Goal: Transaction & Acquisition: Subscribe to service/newsletter

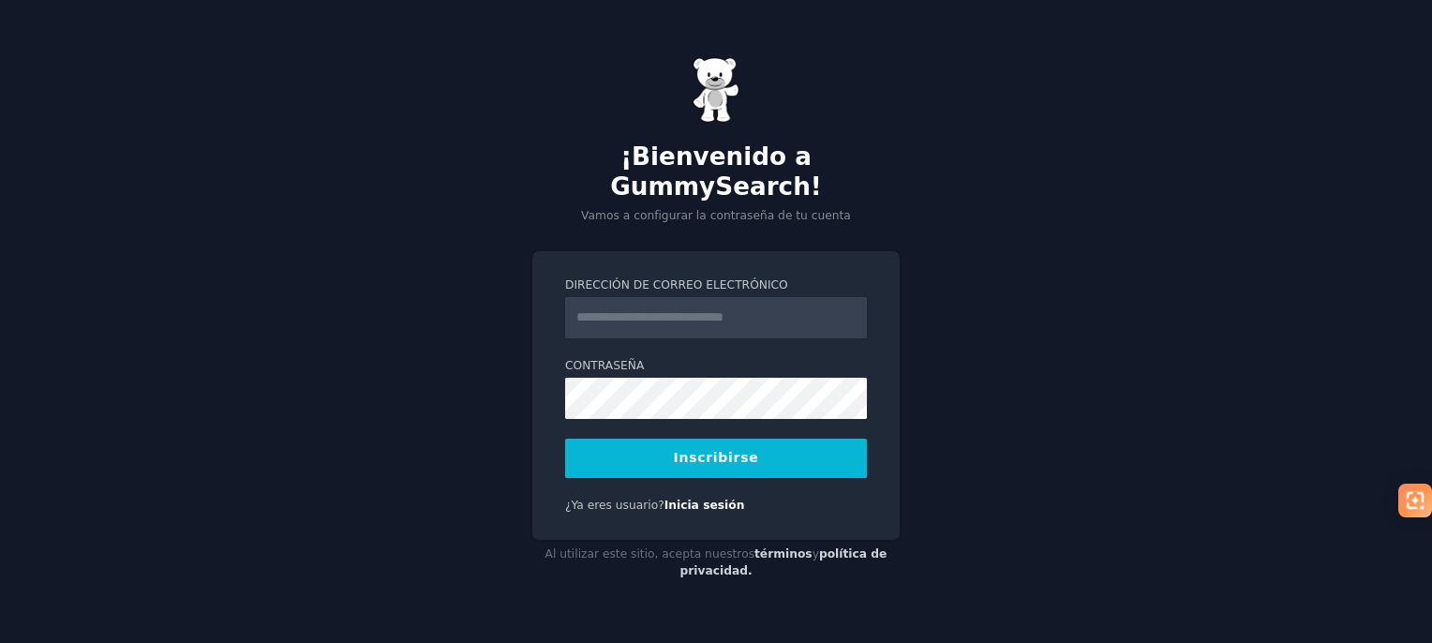
click at [744, 312] on input "Dirección de correo electrónico" at bounding box center [716, 317] width 302 height 41
type input "**********"
click at [752, 442] on button "Inscribirse" at bounding box center [716, 458] width 302 height 39
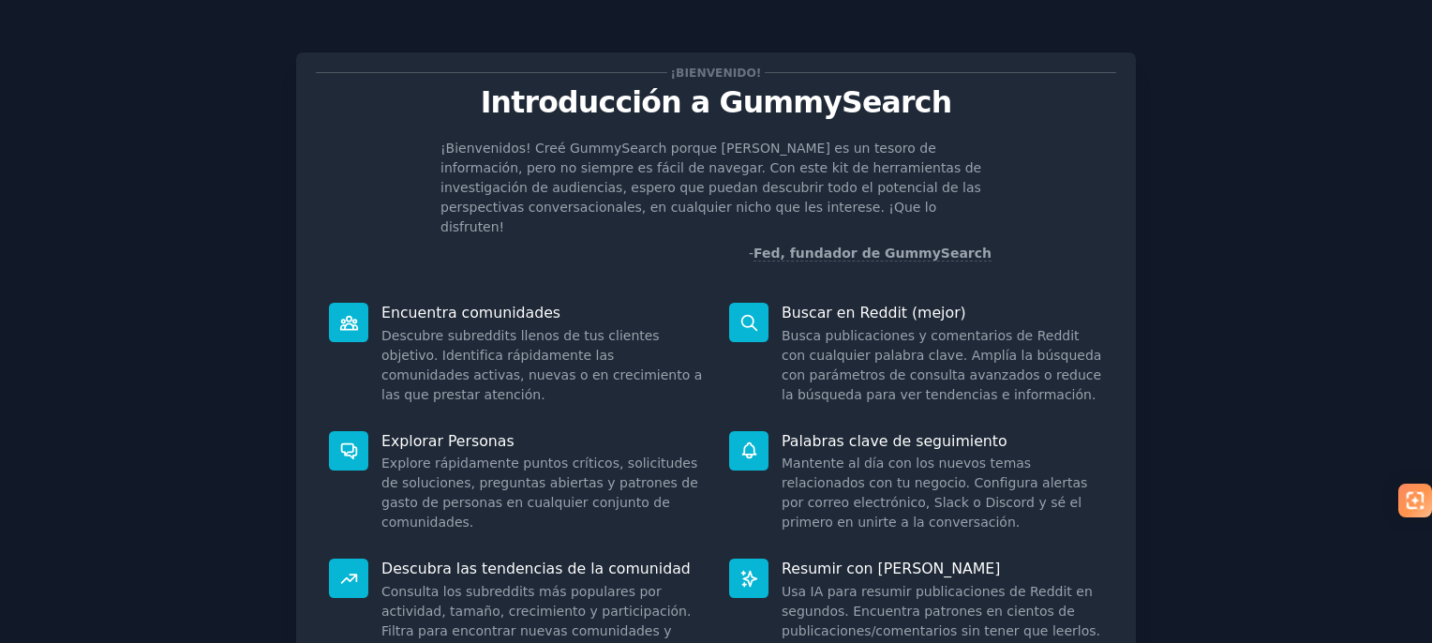
click at [349, 569] on icon at bounding box center [349, 579] width 20 height 20
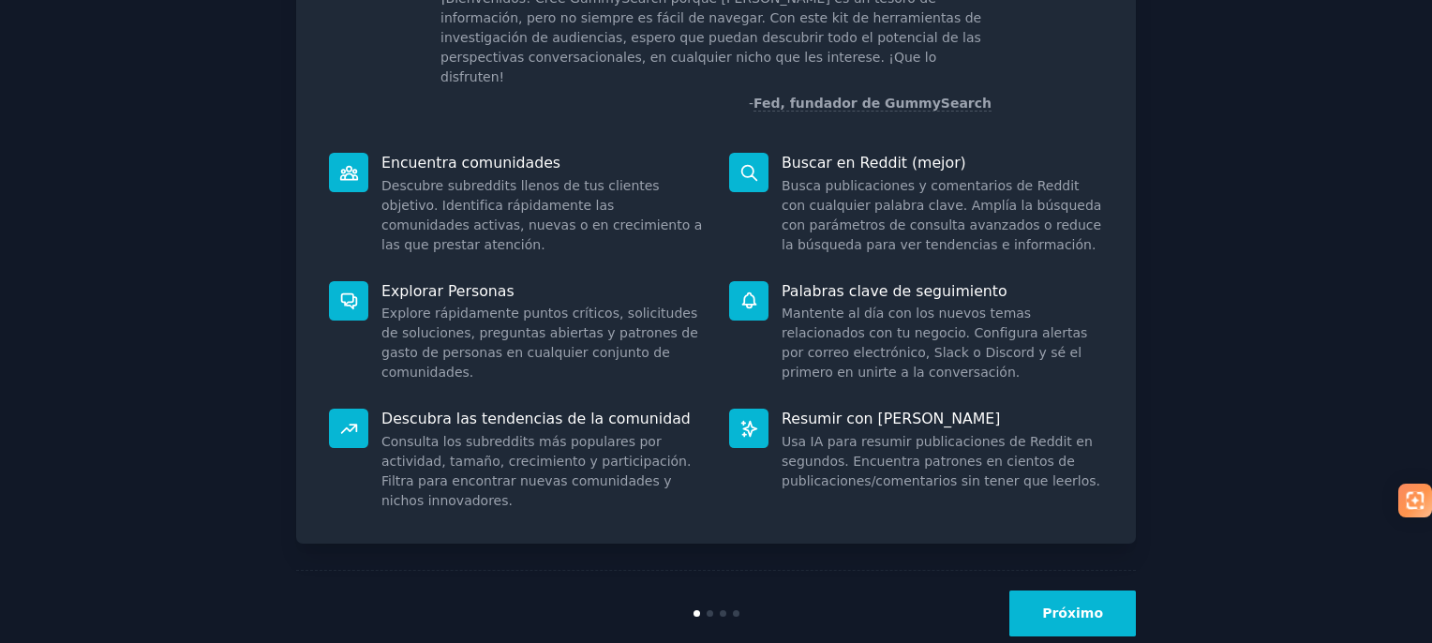
click at [707, 610] on div at bounding box center [710, 613] width 7 height 7
click at [1073, 606] on font "Próximo" at bounding box center [1072, 613] width 61 height 15
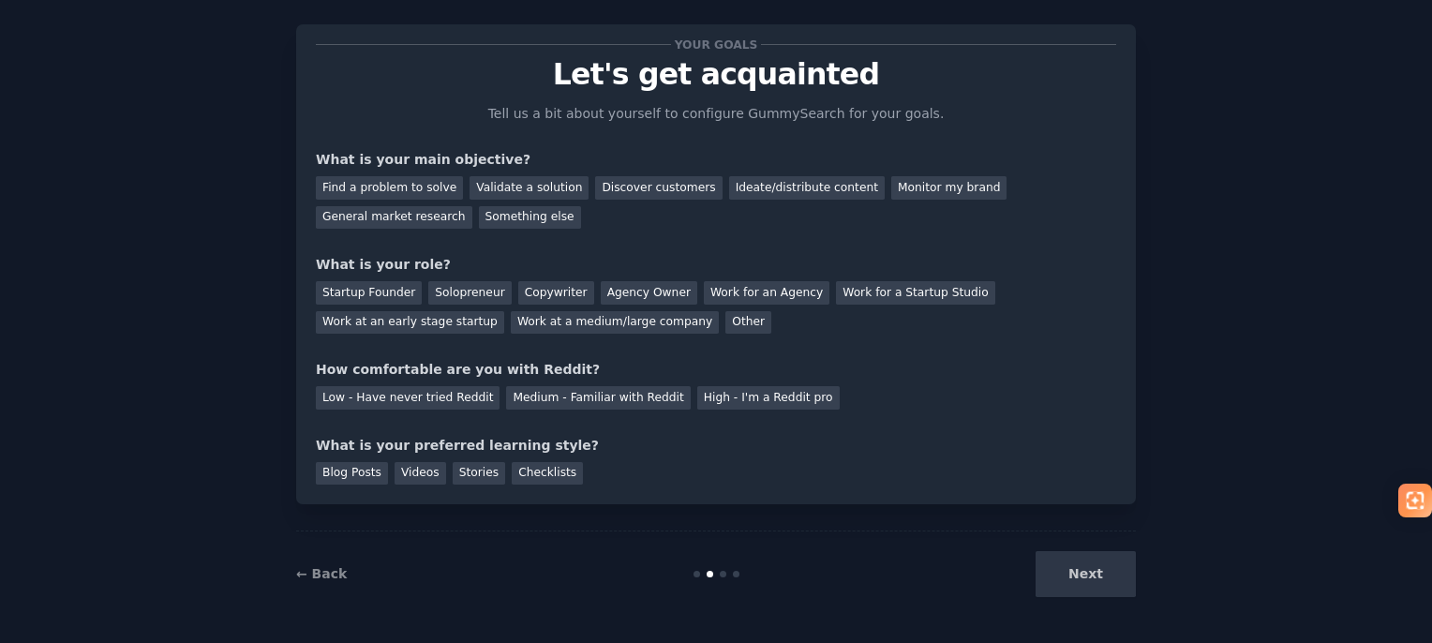
scroll to position [48, 0]
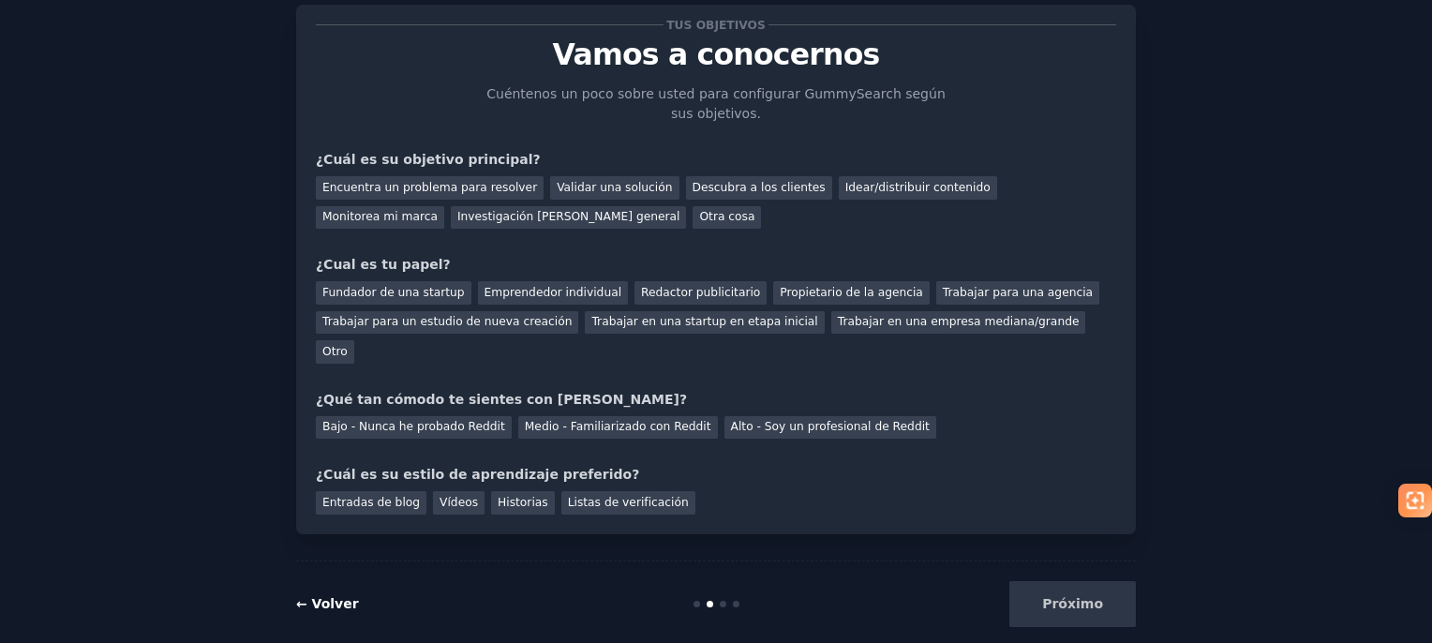
click at [312, 596] on font "← Volver" at bounding box center [327, 603] width 63 height 15
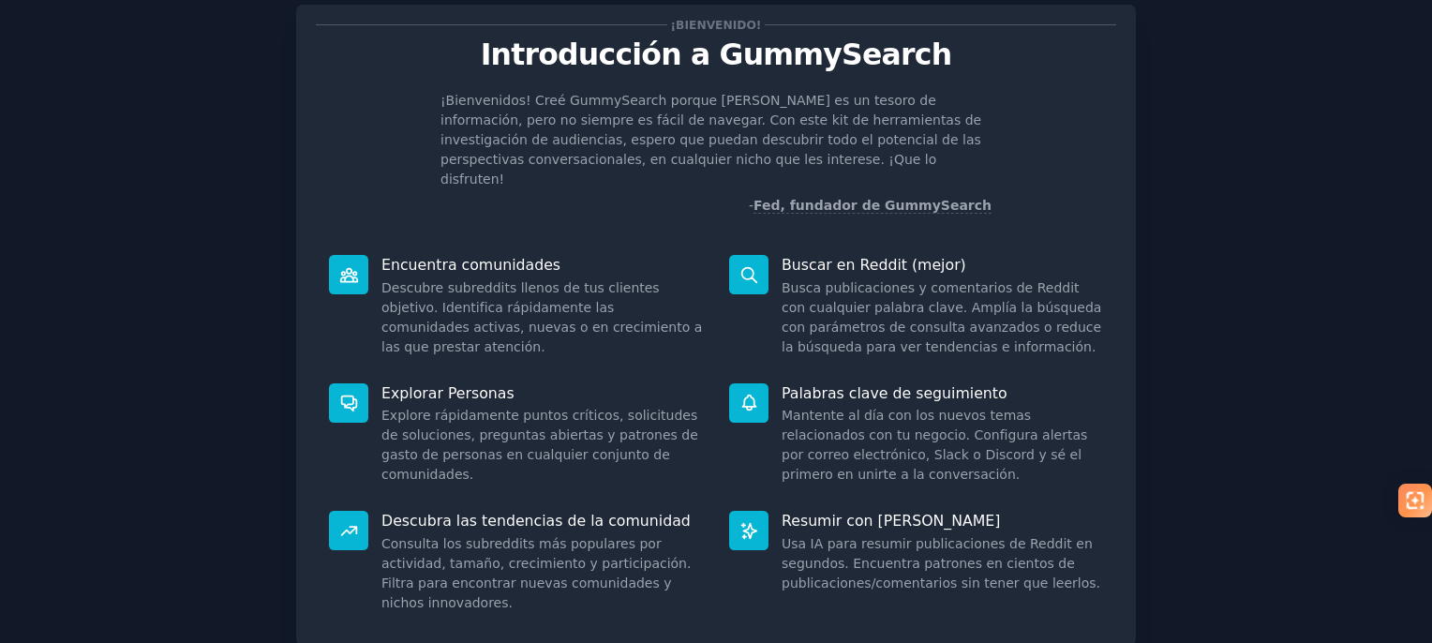
click at [351, 268] on icon at bounding box center [348, 274] width 17 height 13
click at [448, 280] on font "Descubre subreddits llenos de tus clientes objetivo. Identifica rápidamente las…" at bounding box center [541, 317] width 321 height 74
click at [463, 256] on font "Encuentra comunidades" at bounding box center [470, 265] width 179 height 18
click at [389, 408] on font "Explore rápidamente puntos críticos, solicitudes de soluciones, preguntas abier…" at bounding box center [539, 445] width 317 height 74
click at [376, 498] on div "Descubra las tendencias de la comunidad Consulta los subreddits más populares p…" at bounding box center [516, 562] width 400 height 128
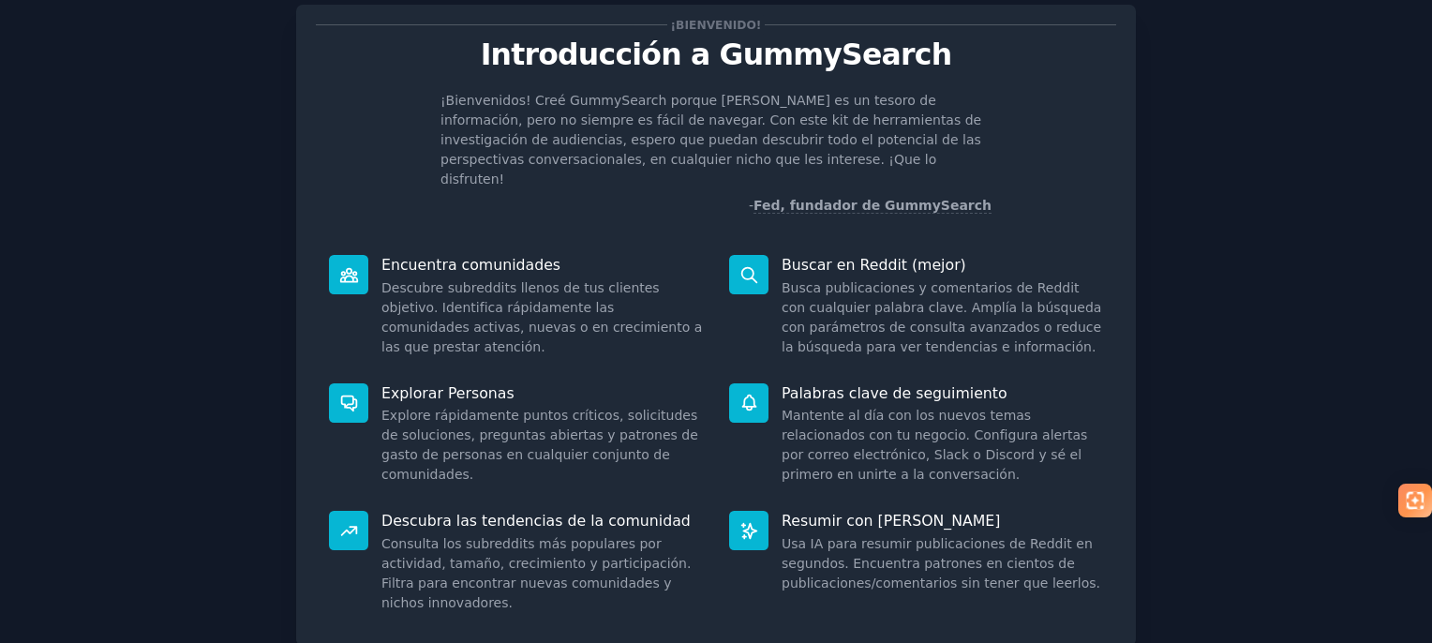
click at [838, 512] on font "Resumir con [PERSON_NAME]" at bounding box center [891, 521] width 218 height 18
click at [879, 370] on div "Palabras clave de seguimiento Mantente al día con los nuevos temas relacionados…" at bounding box center [916, 434] width 400 height 128
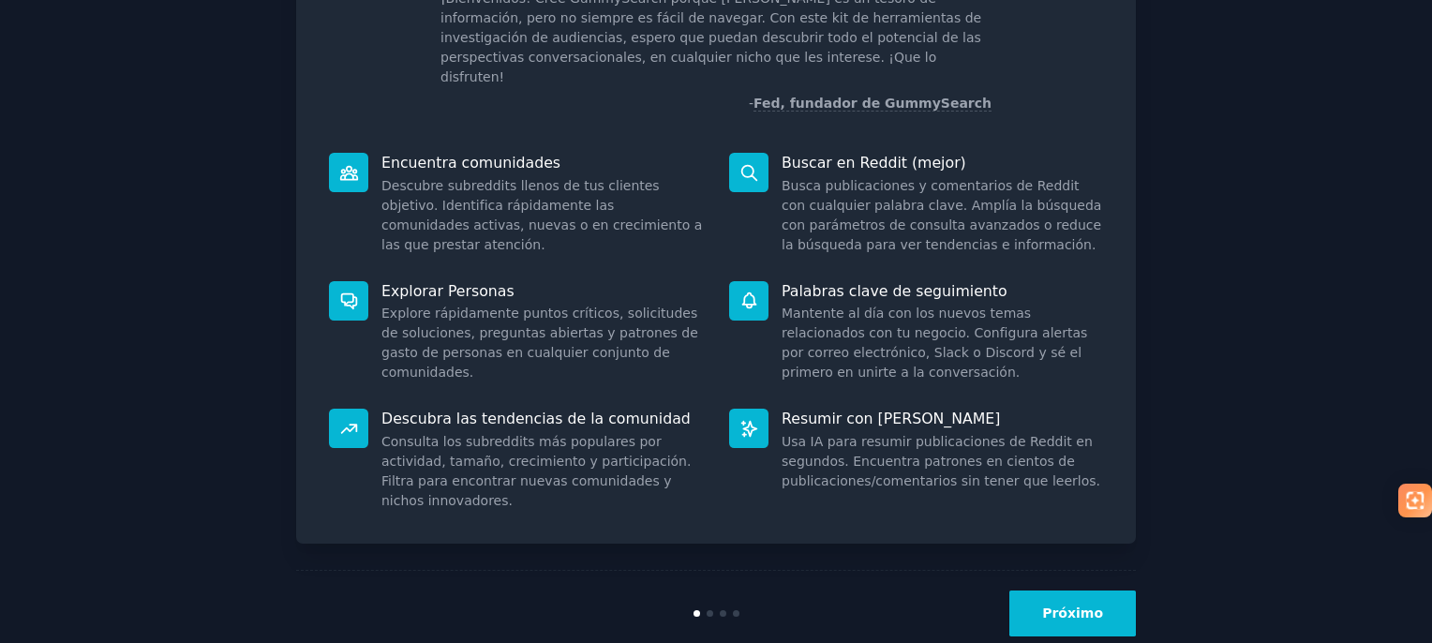
click at [1084, 591] on button "Próximo" at bounding box center [1072, 614] width 127 height 46
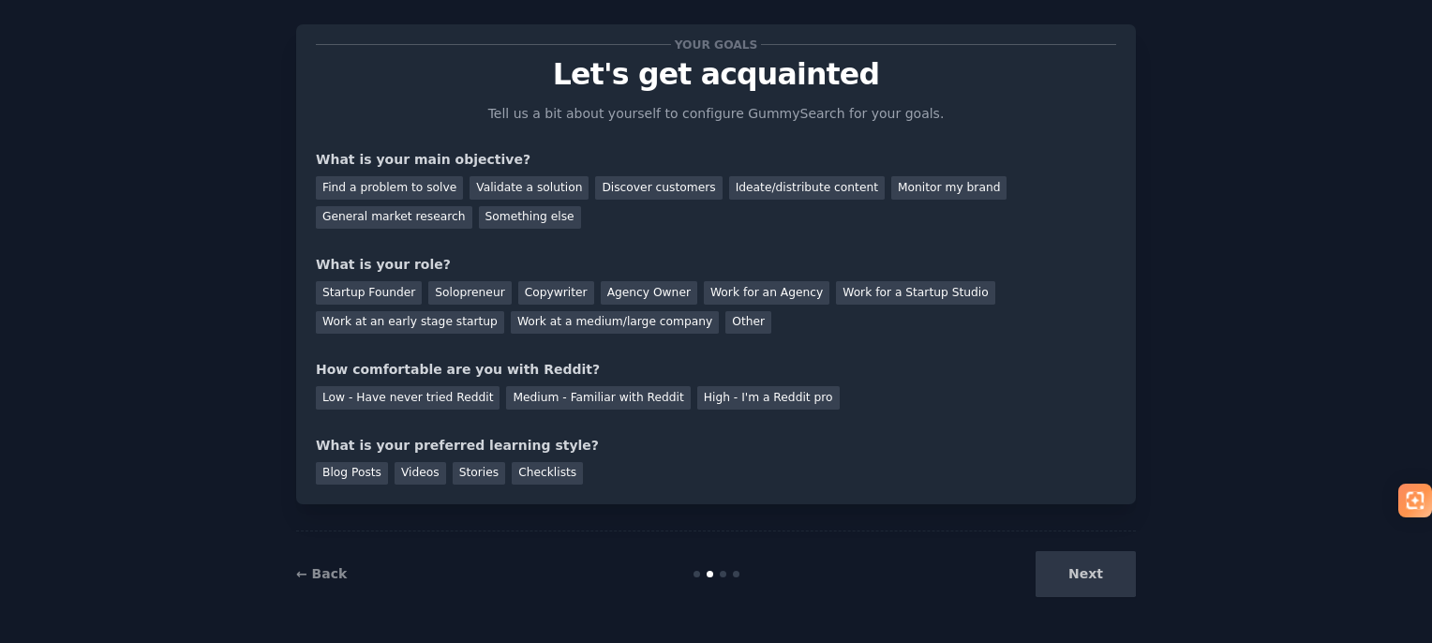
scroll to position [48, 0]
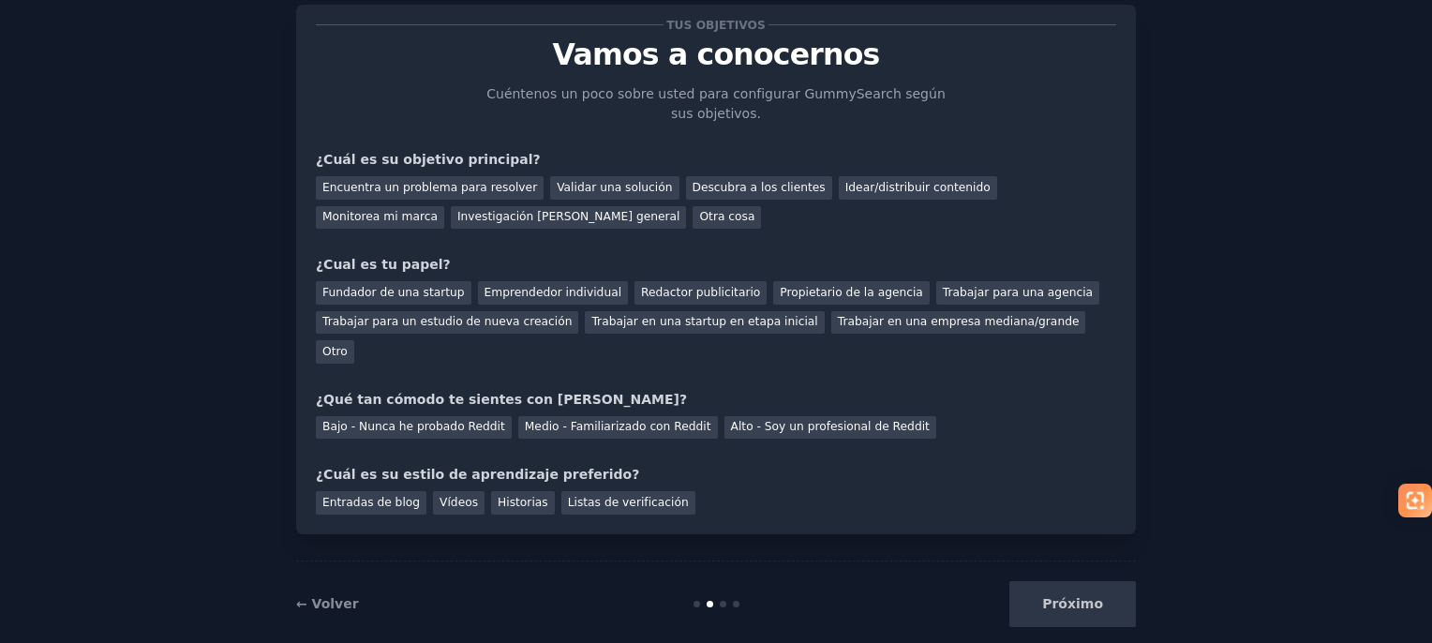
click at [1084, 582] on div "Próximo" at bounding box center [996, 604] width 280 height 46
click at [693, 184] on font "Descubra a los clientes" at bounding box center [759, 187] width 133 height 13
click at [450, 194] on font "Encuentra un problema para resolver" at bounding box center [429, 187] width 215 height 13
click at [693, 183] on font "Descubra a los clientes" at bounding box center [759, 187] width 133 height 13
click at [528, 295] on font "Emprendedor individual" at bounding box center [553, 292] width 137 height 13
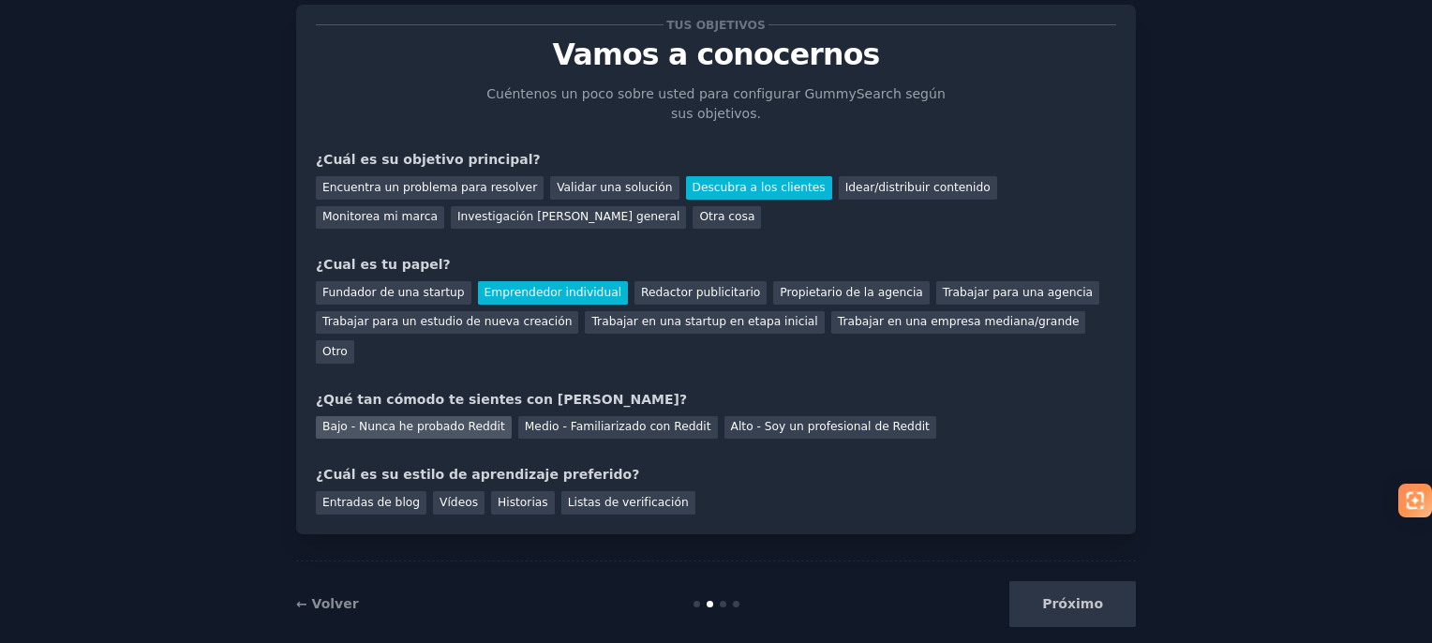
click at [439, 420] on font "Bajo - Nunca he probado Reddit" at bounding box center [413, 426] width 183 height 13
click at [440, 496] on font "Vídeos" at bounding box center [459, 502] width 38 height 13
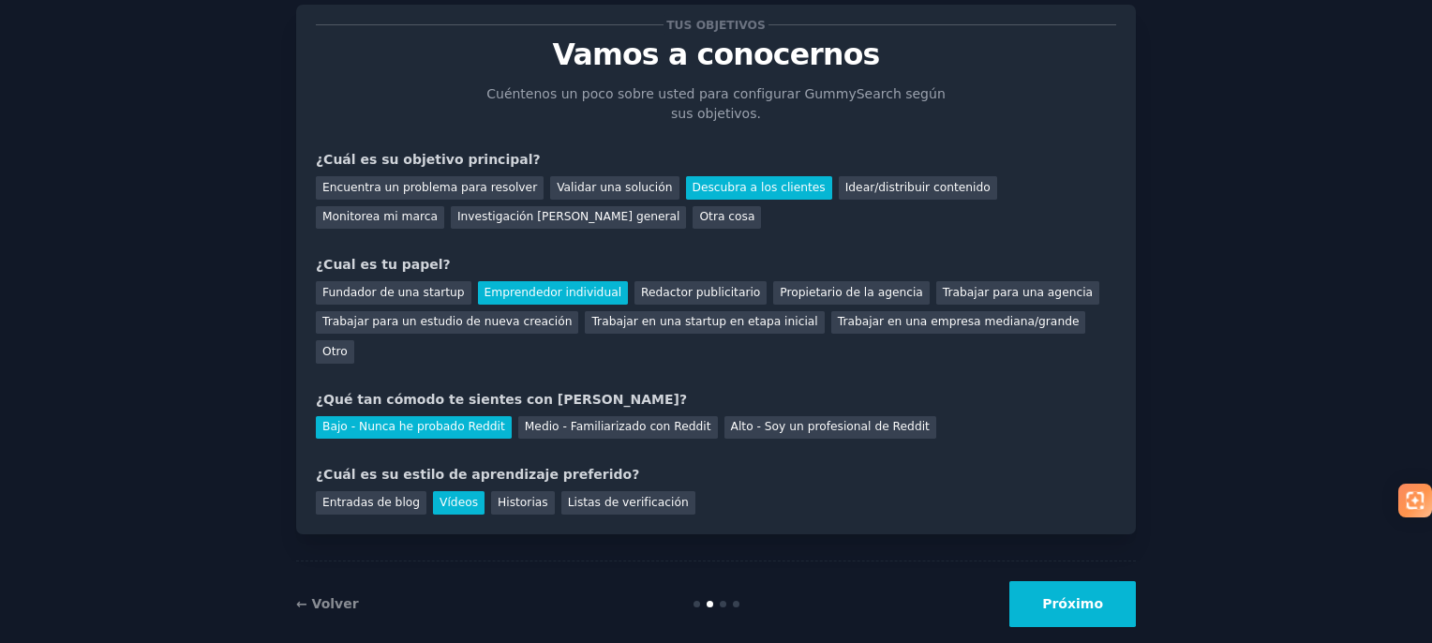
click at [1076, 596] on font "Próximo" at bounding box center [1072, 603] width 61 height 15
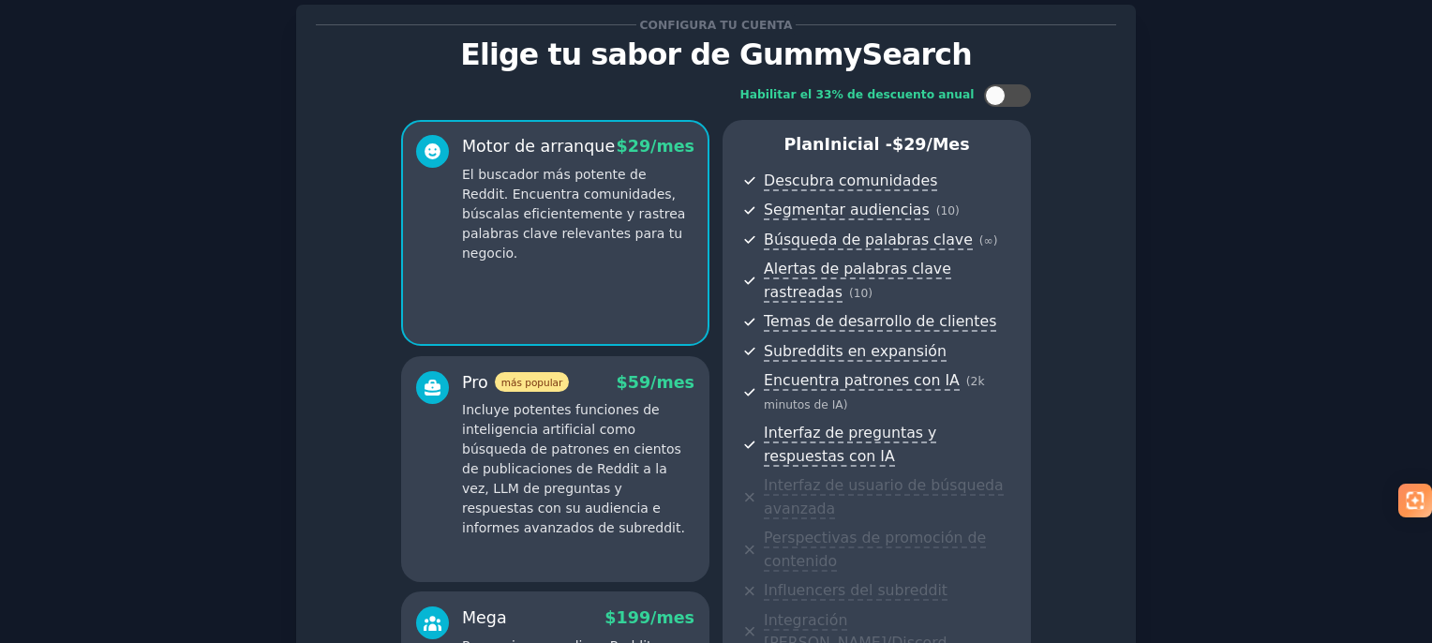
scroll to position [329, 0]
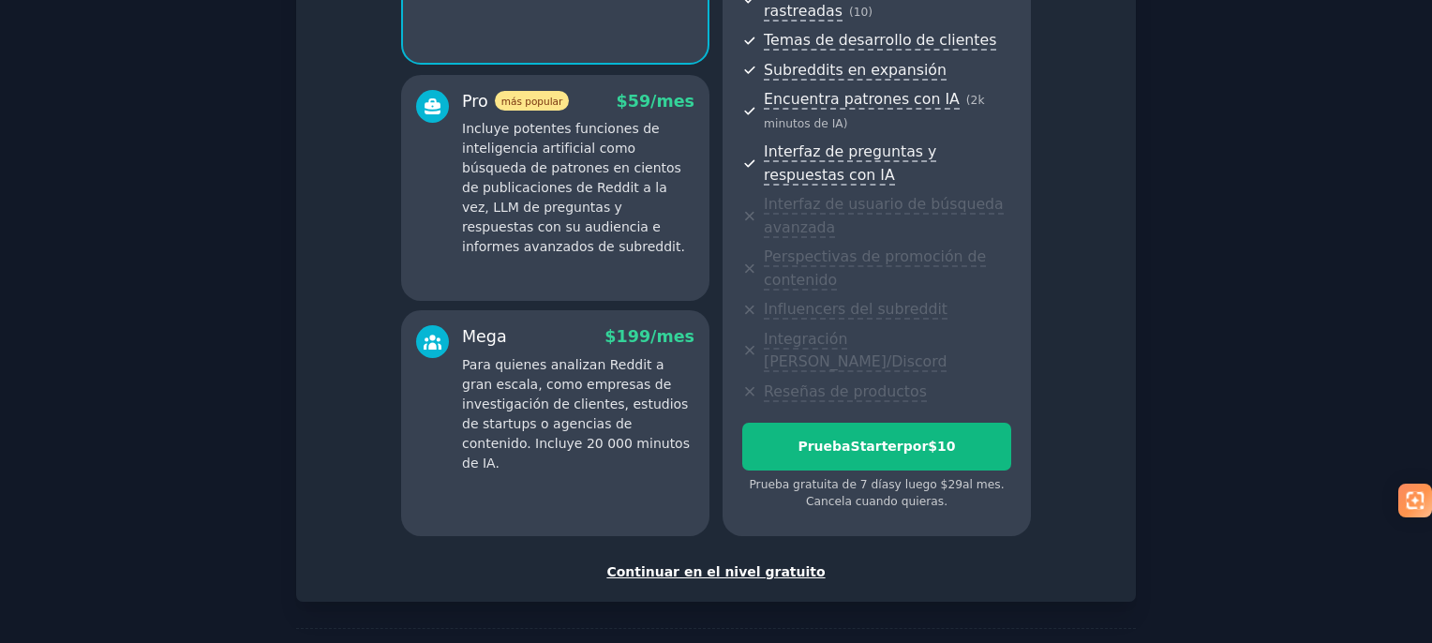
click at [769, 564] on font "Continuar en el nivel gratuito" at bounding box center [715, 571] width 218 height 15
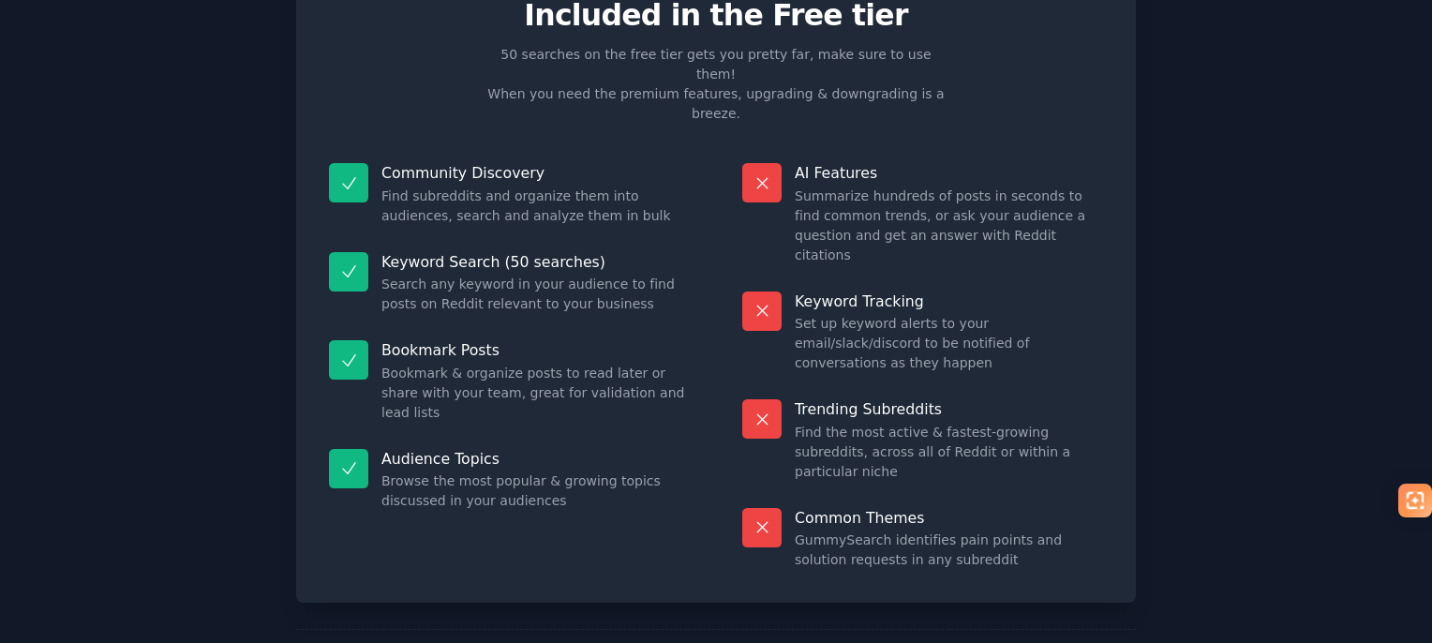
scroll to position [146, 0]
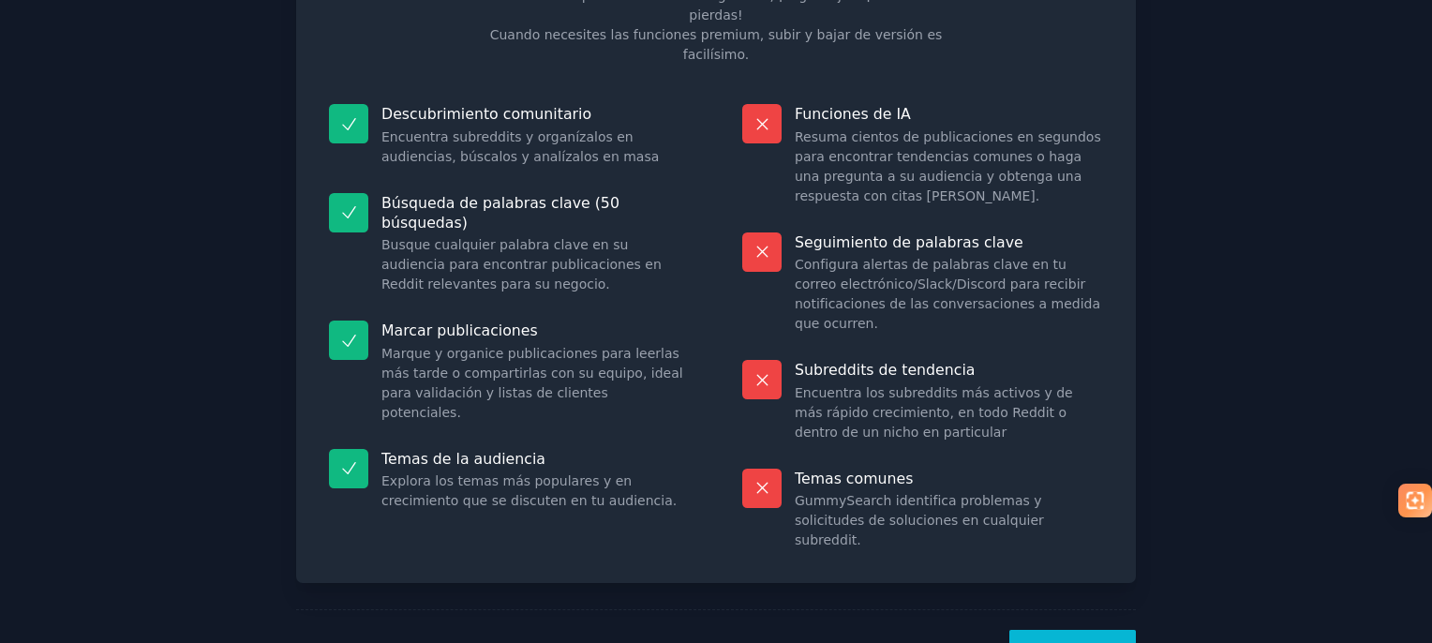
click at [1098, 642] on font "¡Vamos!" at bounding box center [1072, 652] width 61 height 15
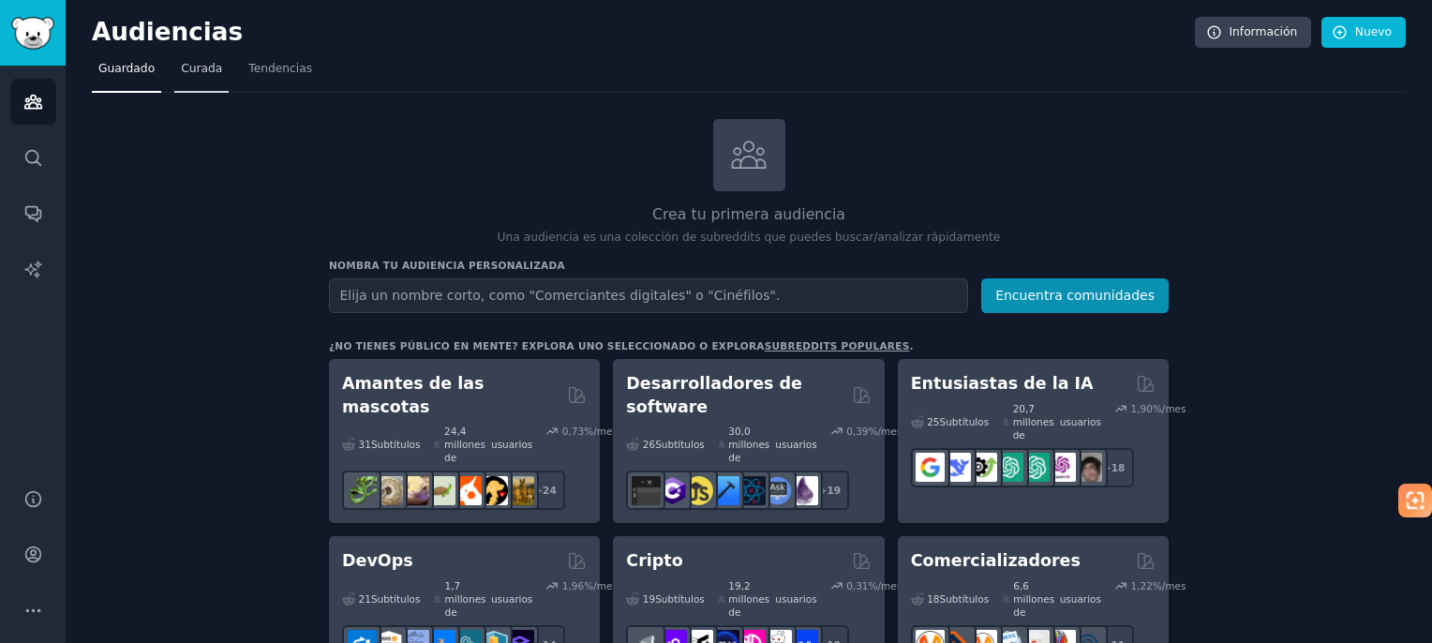
click at [185, 75] on font "Curada" at bounding box center [201, 68] width 41 height 13
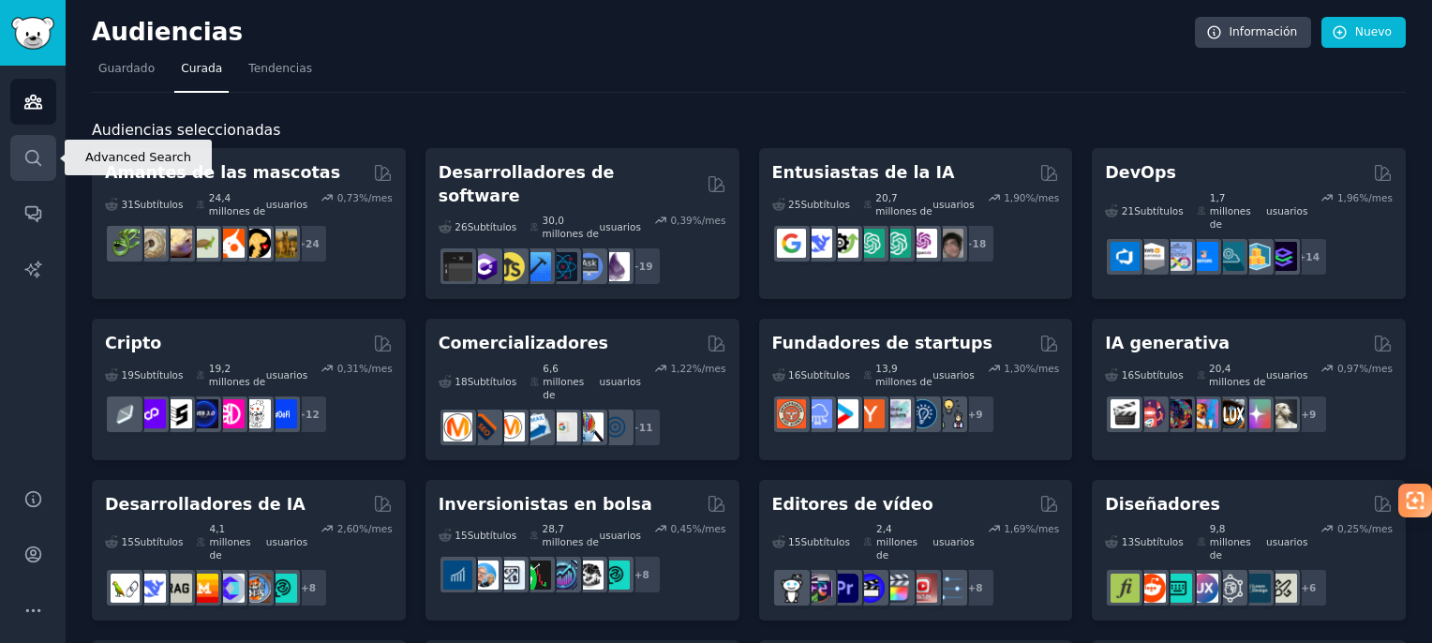
click at [38, 151] on icon "Barra lateral" at bounding box center [33, 158] width 20 height 20
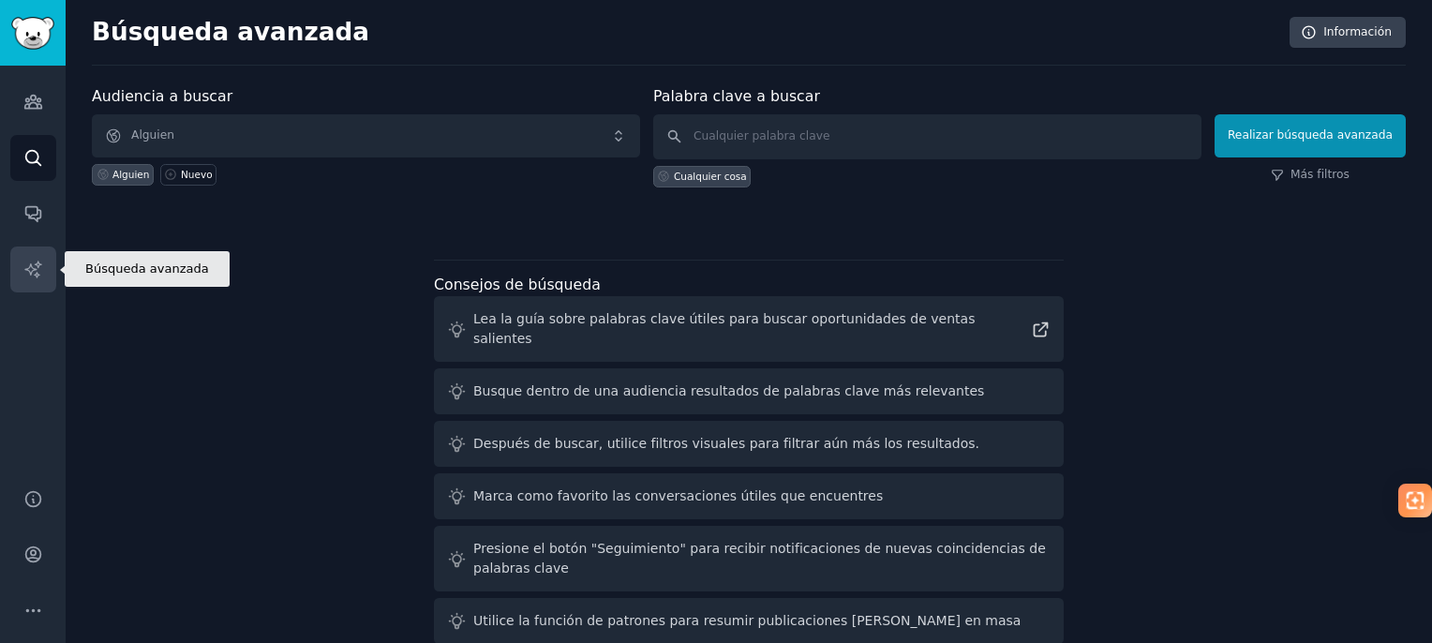
click at [38, 267] on icon "Barra lateral" at bounding box center [33, 270] width 20 height 20
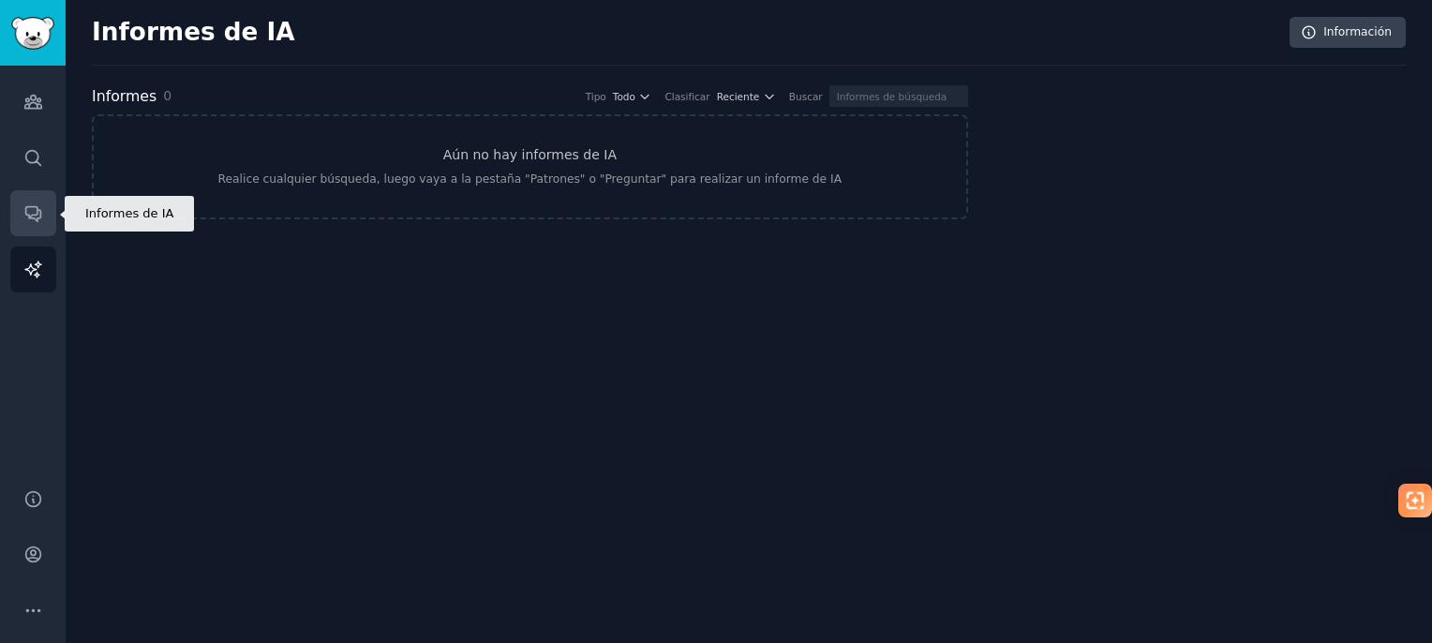
click at [26, 216] on icon "Barra lateral" at bounding box center [32, 214] width 15 height 15
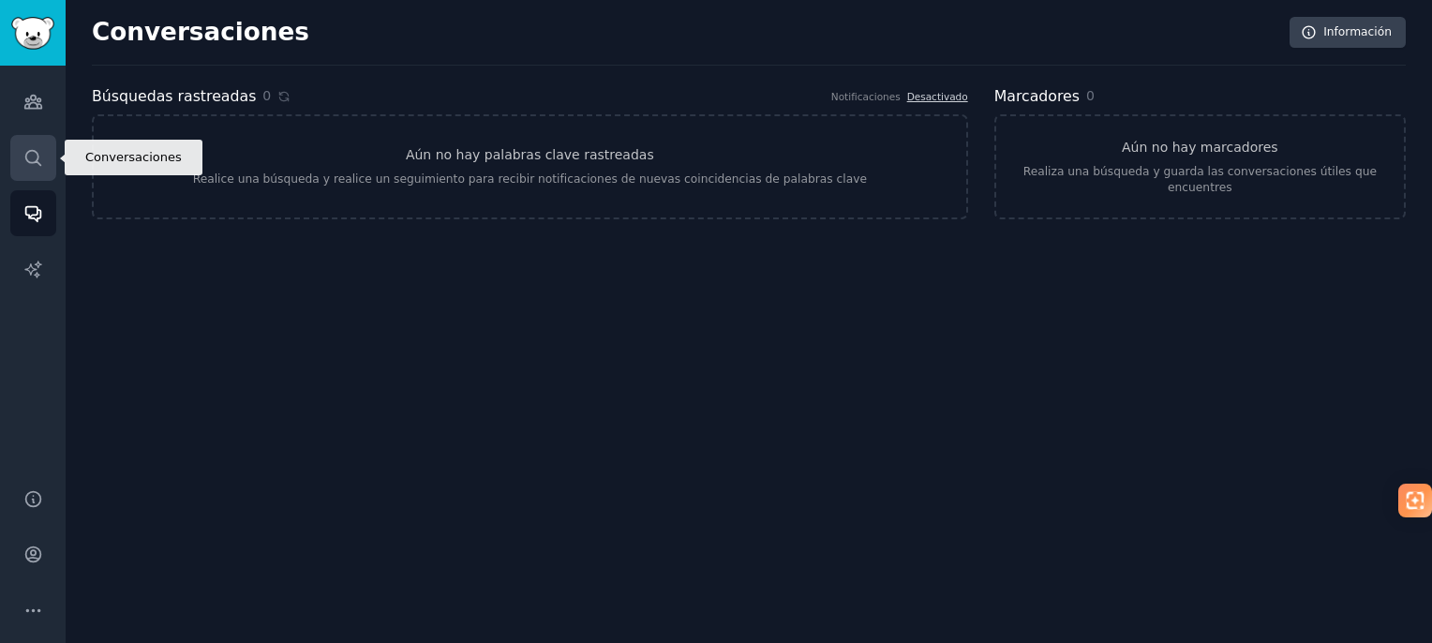
click at [36, 168] on link "Buscar" at bounding box center [33, 158] width 46 height 46
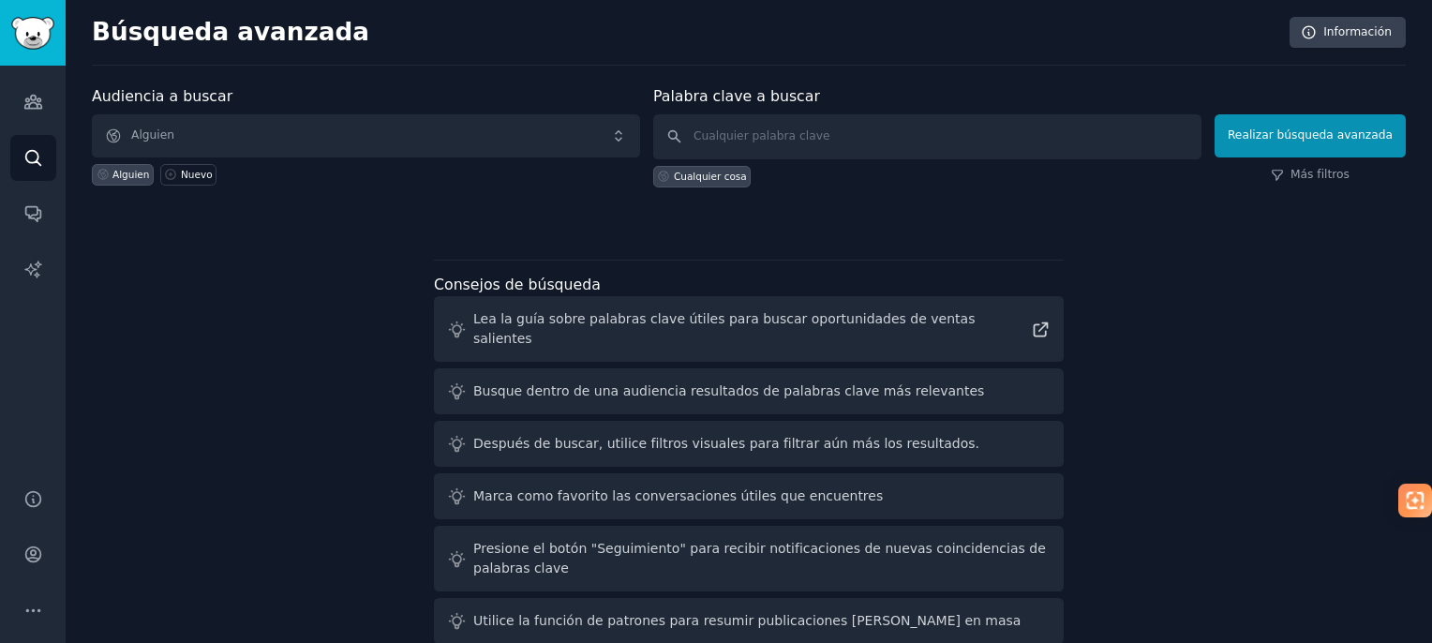
scroll to position [14, 0]
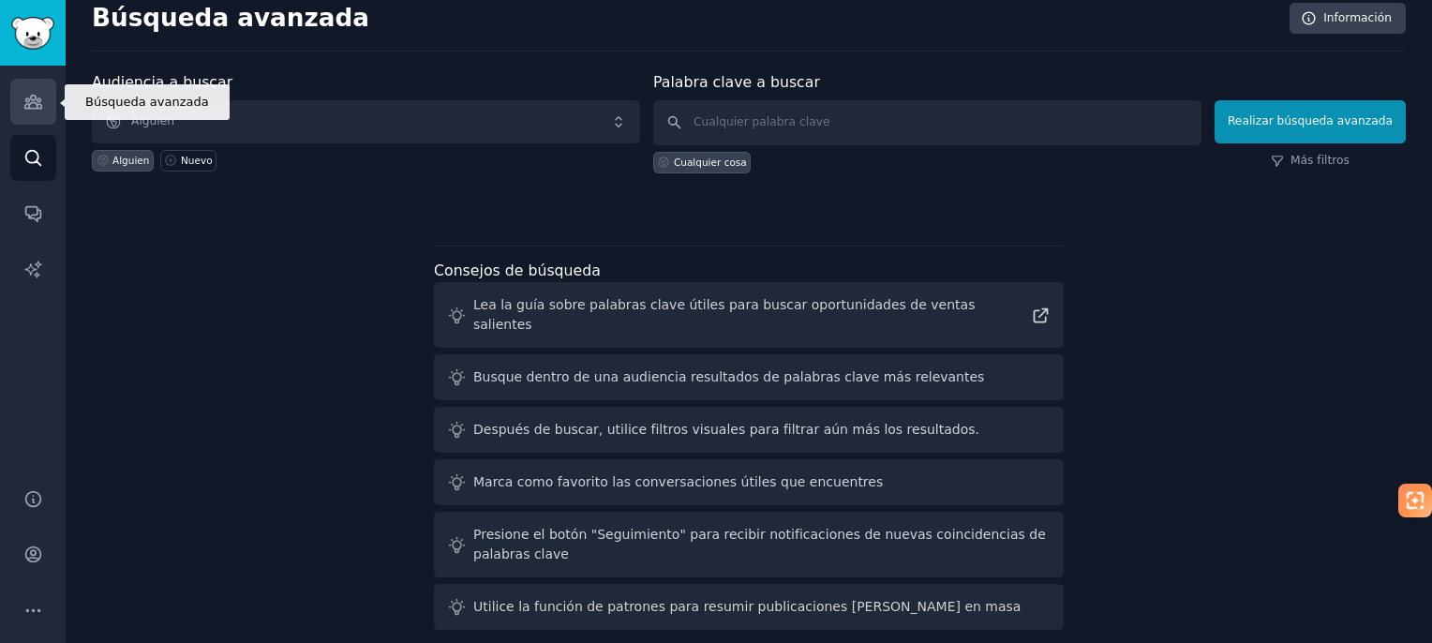
click at [47, 107] on link "Audiencias" at bounding box center [33, 102] width 46 height 46
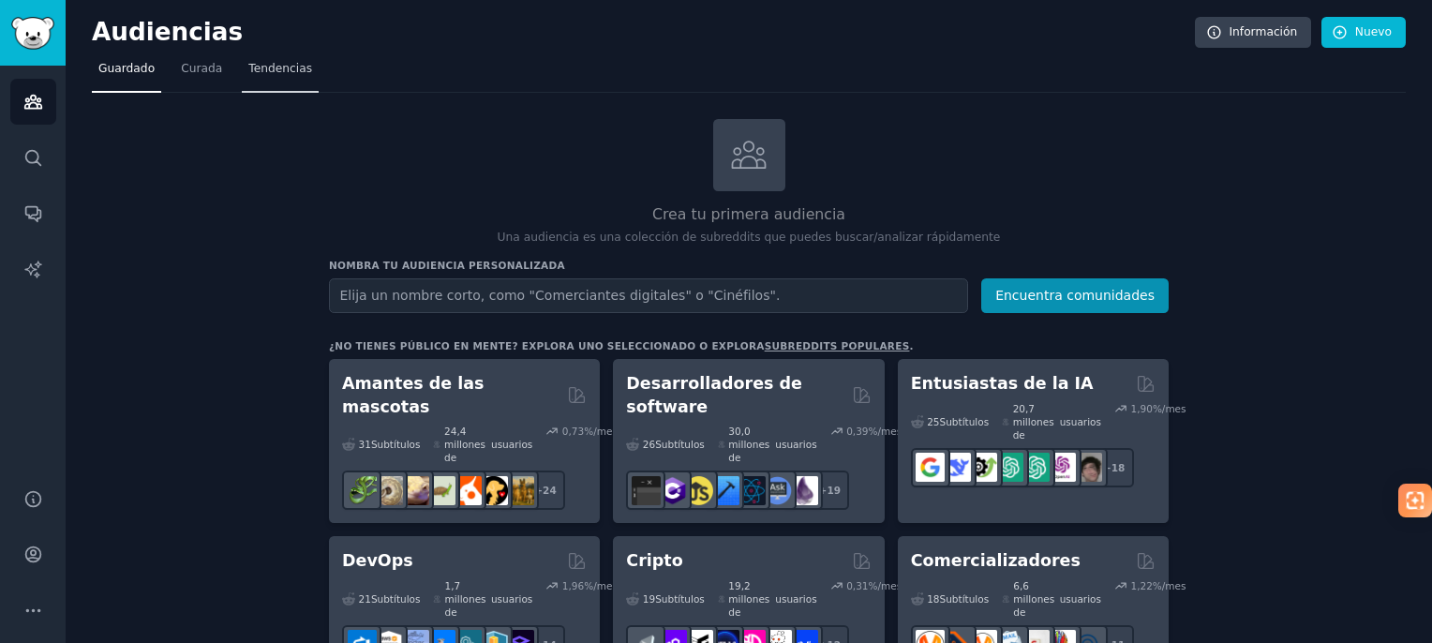
drag, startPoint x: 202, startPoint y: 67, endPoint x: 297, endPoint y: 77, distance: 95.2
click at [202, 67] on font "Curada" at bounding box center [201, 68] width 41 height 13
